Goal: Task Accomplishment & Management: Manage account settings

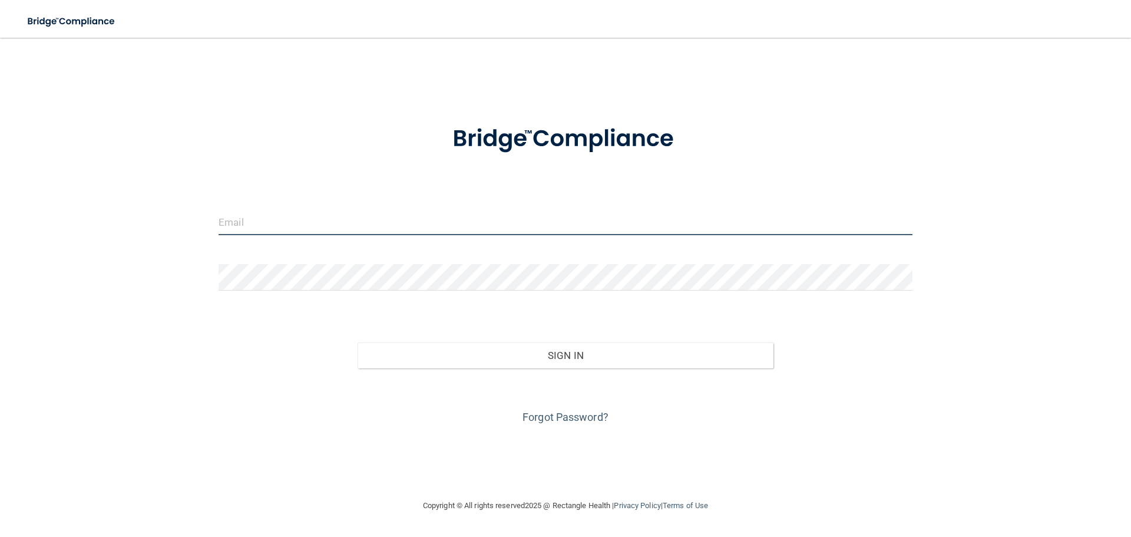
drag, startPoint x: 0, startPoint y: 0, endPoint x: 270, endPoint y: 219, distance: 348.2
click at [270, 219] on input "email" at bounding box center [566, 222] width 694 height 27
type input "[EMAIL_ADDRESS][DOMAIN_NAME]"
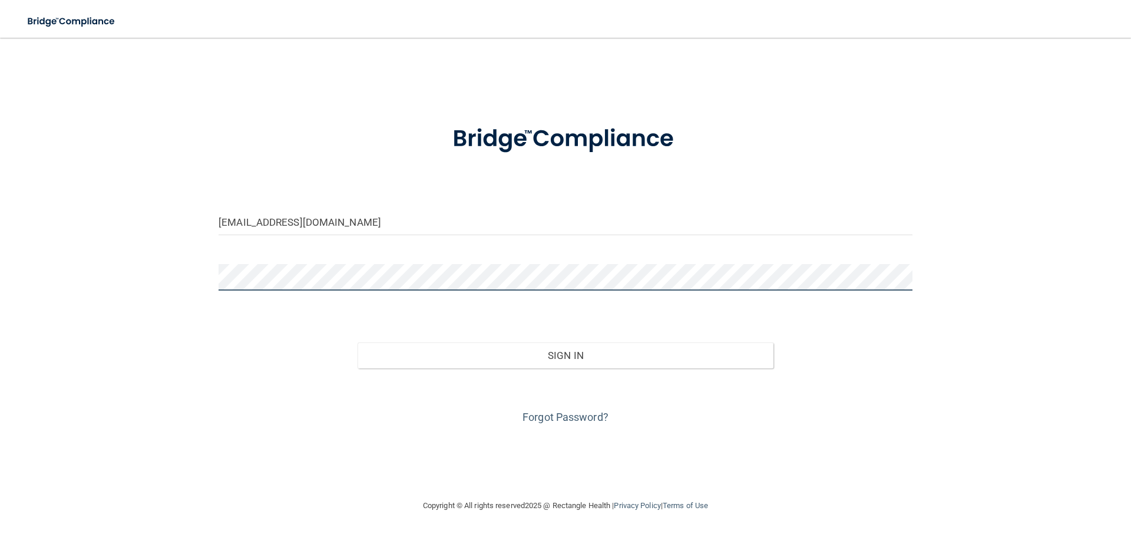
click at [358, 342] on button "Sign In" at bounding box center [566, 355] width 417 height 26
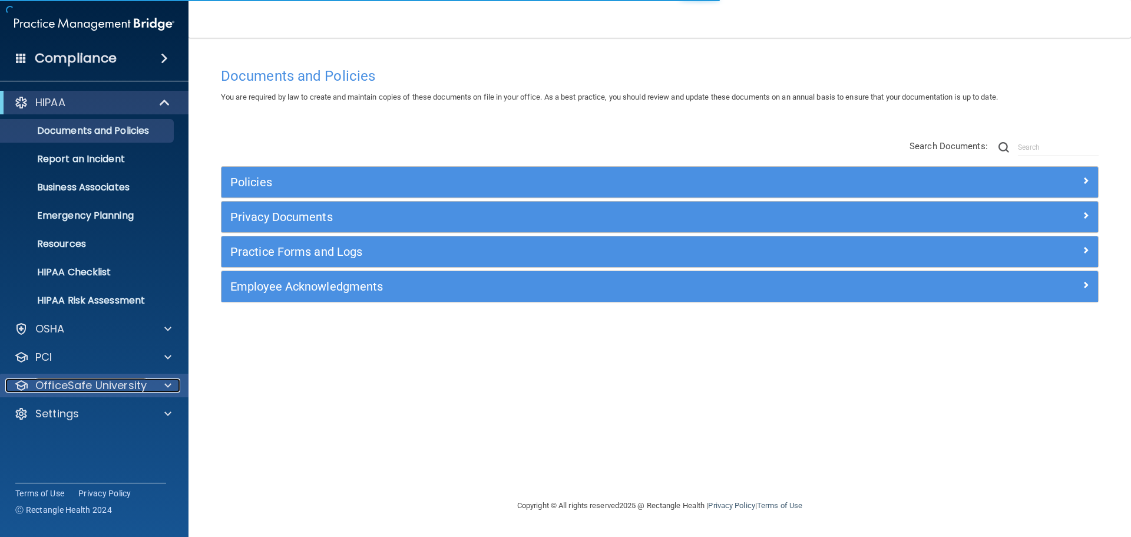
click at [99, 381] on p "OfficeSafe University" at bounding box center [90, 385] width 111 height 14
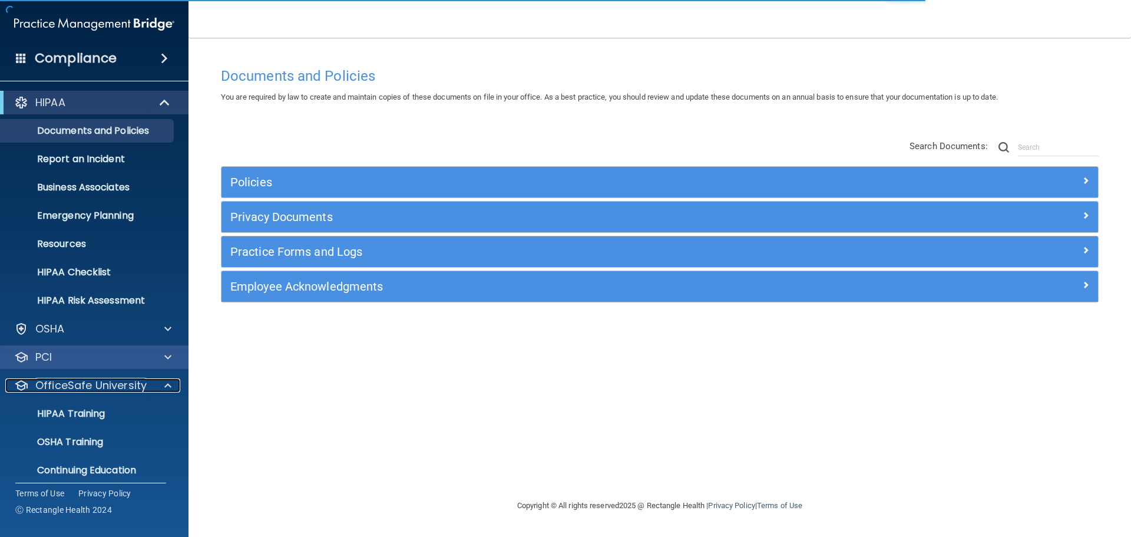
scroll to position [37, 0]
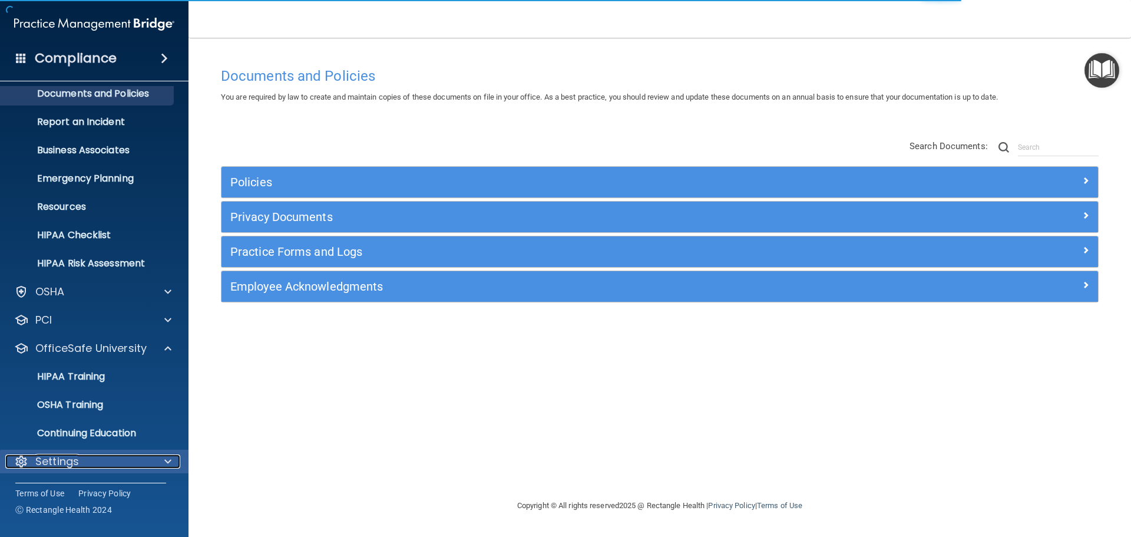
click at [112, 454] on div "Settings" at bounding box center [78, 461] width 146 height 14
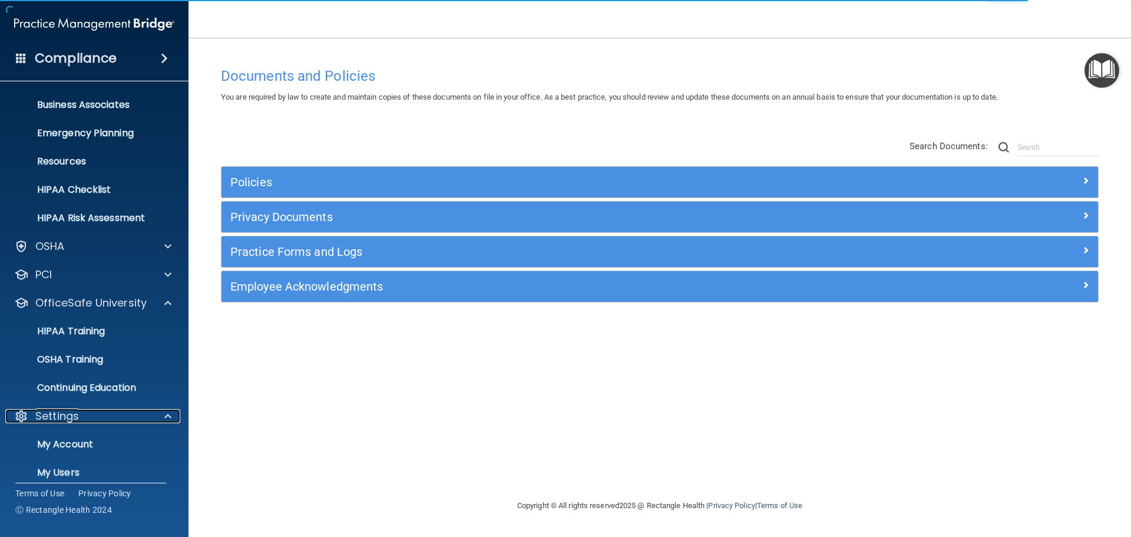
scroll to position [150, 0]
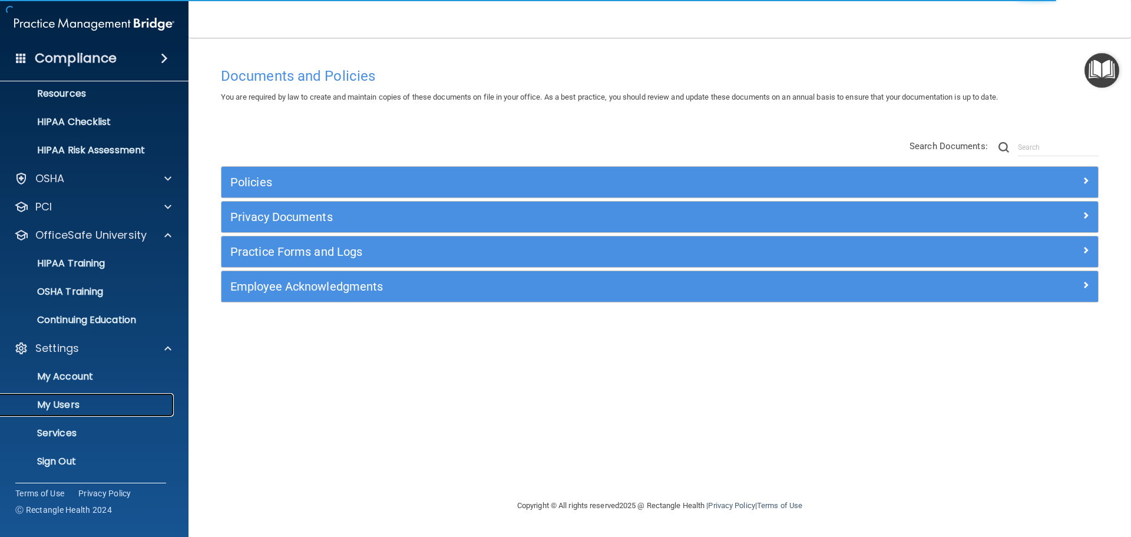
click at [96, 402] on p "My Users" at bounding box center [88, 405] width 161 height 12
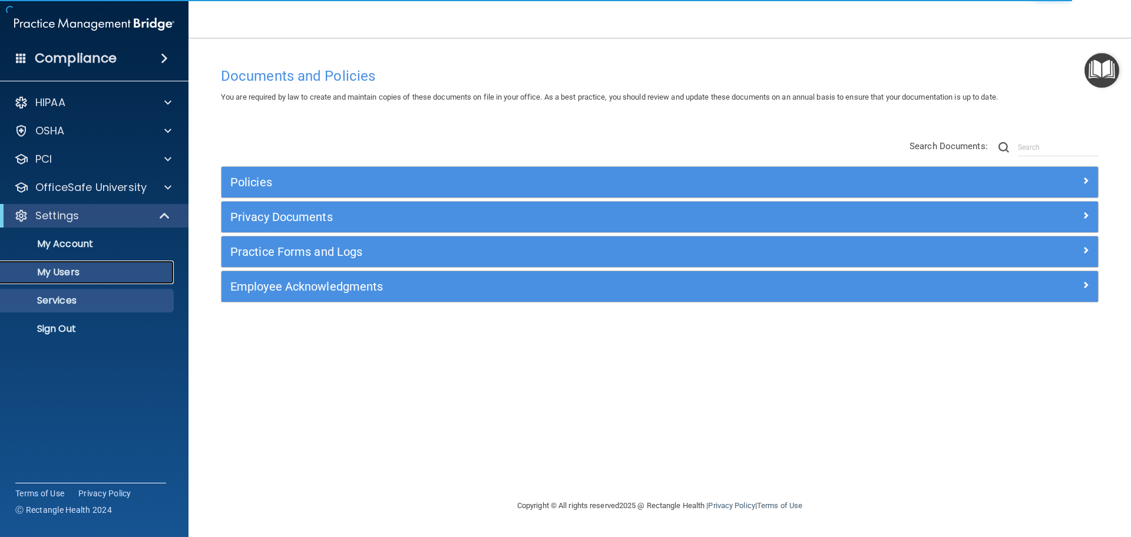
select select "20"
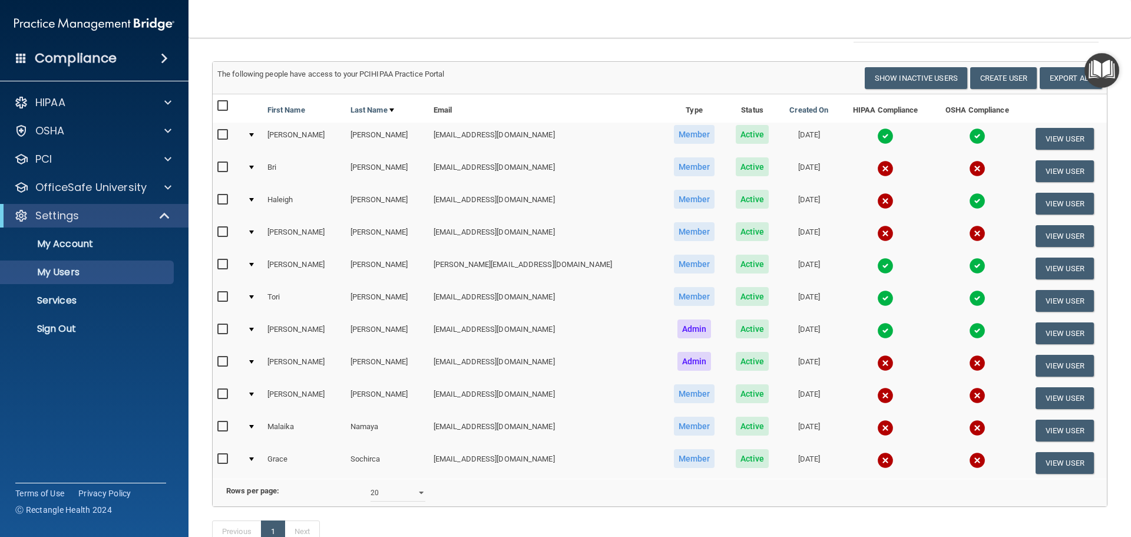
scroll to position [29, 0]
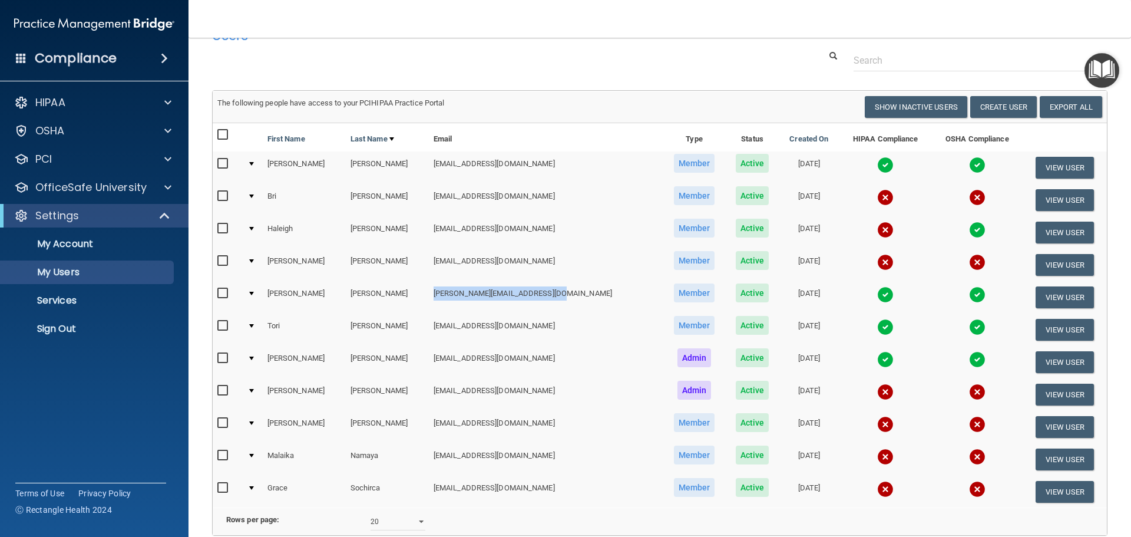
drag, startPoint x: 417, startPoint y: 293, endPoint x: 545, endPoint y: 291, distance: 128.5
click at [545, 291] on td "[PERSON_NAME][EMAIL_ADDRESS][DOMAIN_NAME]" at bounding box center [546, 297] width 234 height 32
click at [526, 298] on td "[PERSON_NAME][EMAIL_ADDRESS][DOMAIN_NAME]" at bounding box center [546, 297] width 234 height 32
